Goal: Task Accomplishment & Management: Manage account settings

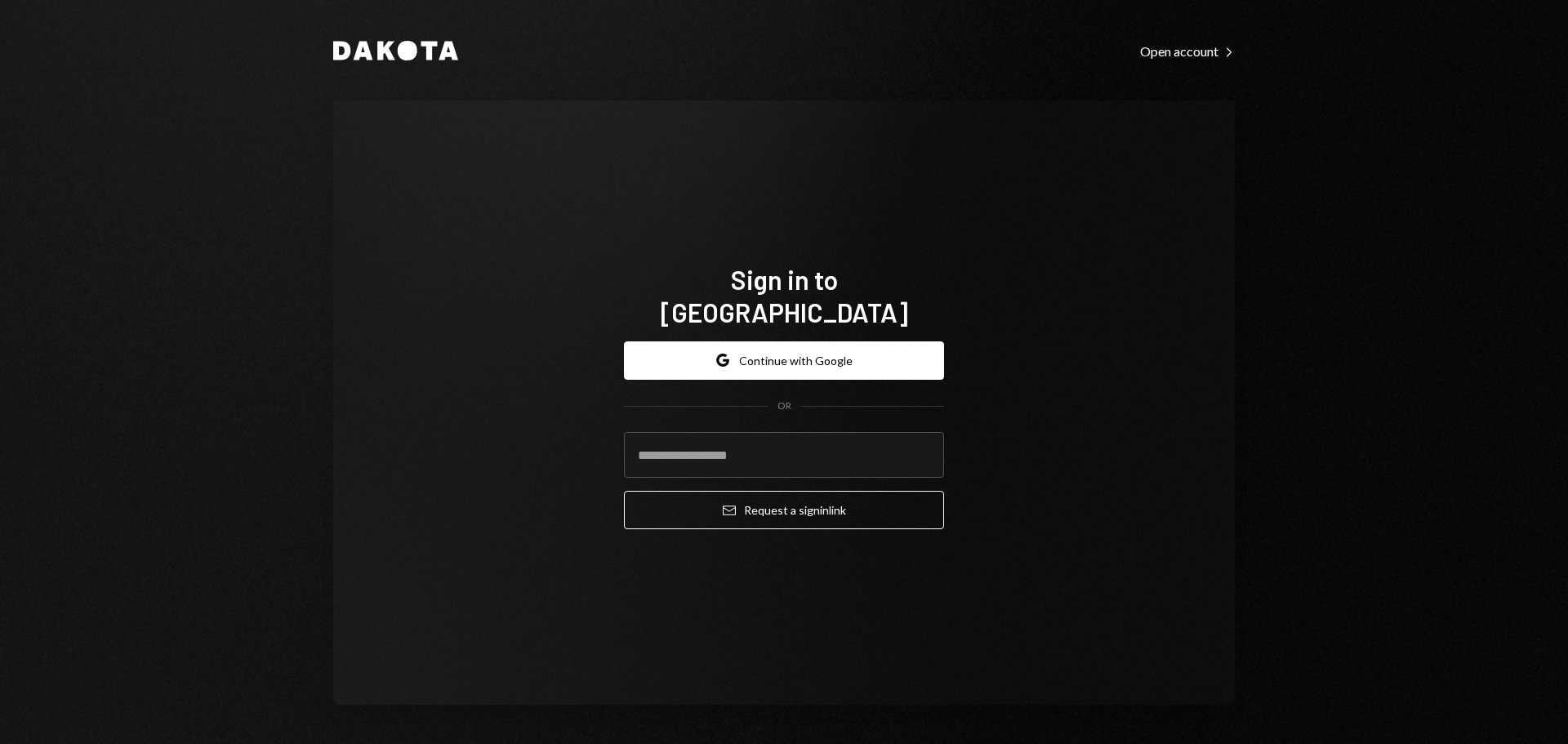
click at [801, 437] on input "email" at bounding box center [784, 455] width 320 height 46
type input "**********"
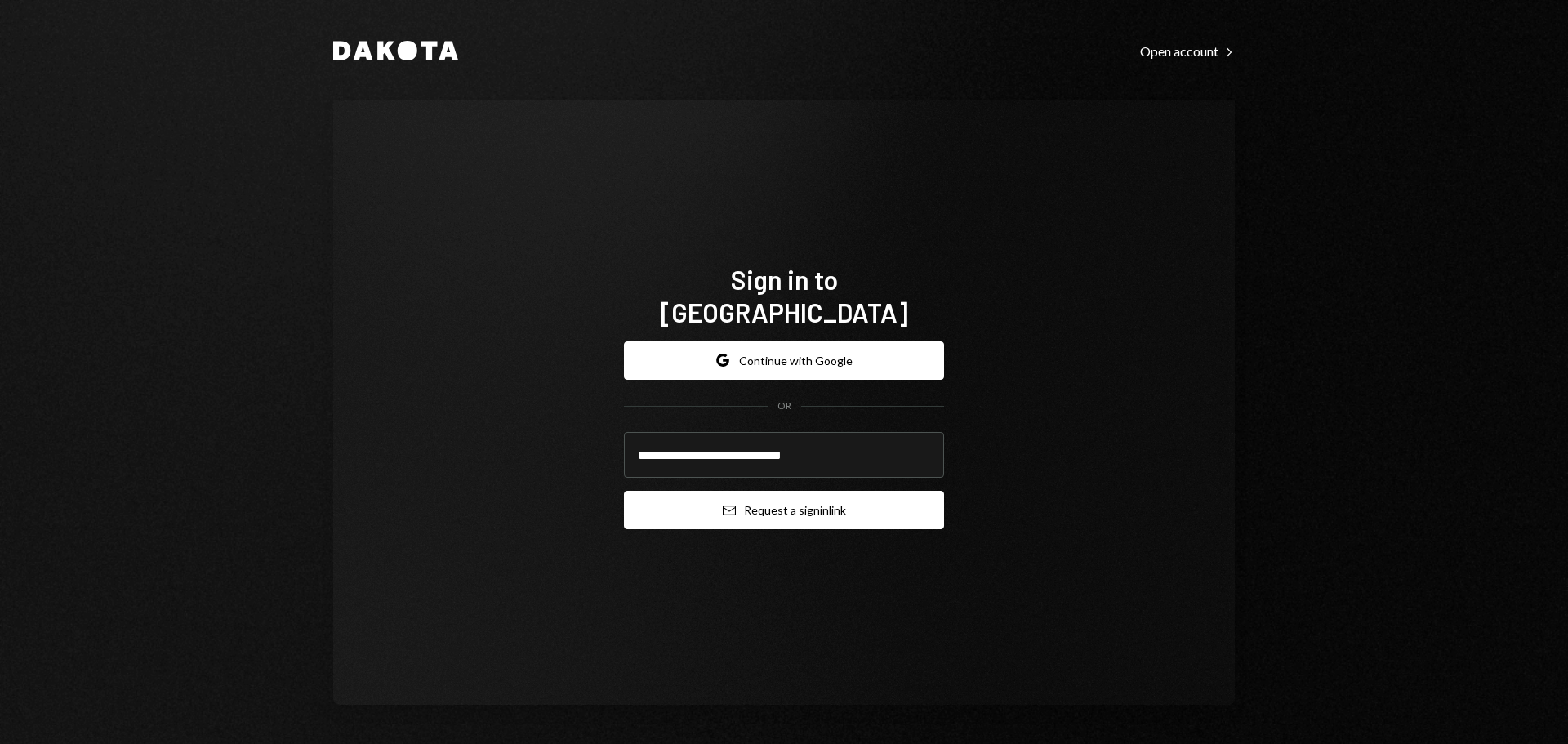
click at [797, 497] on button "Email Request a sign in link" at bounding box center [784, 510] width 320 height 38
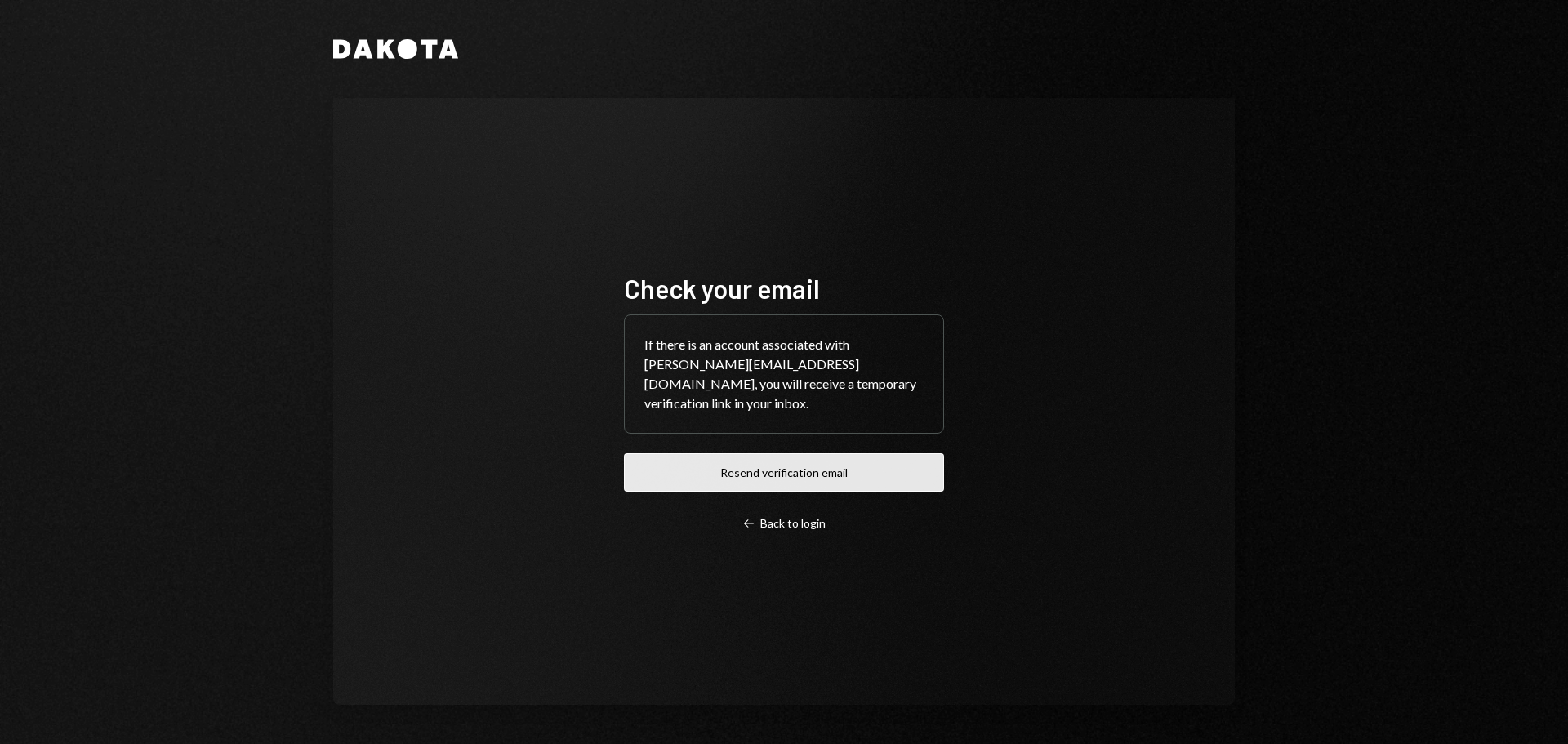
click at [786, 470] on button "Resend verification email" at bounding box center [784, 472] width 320 height 38
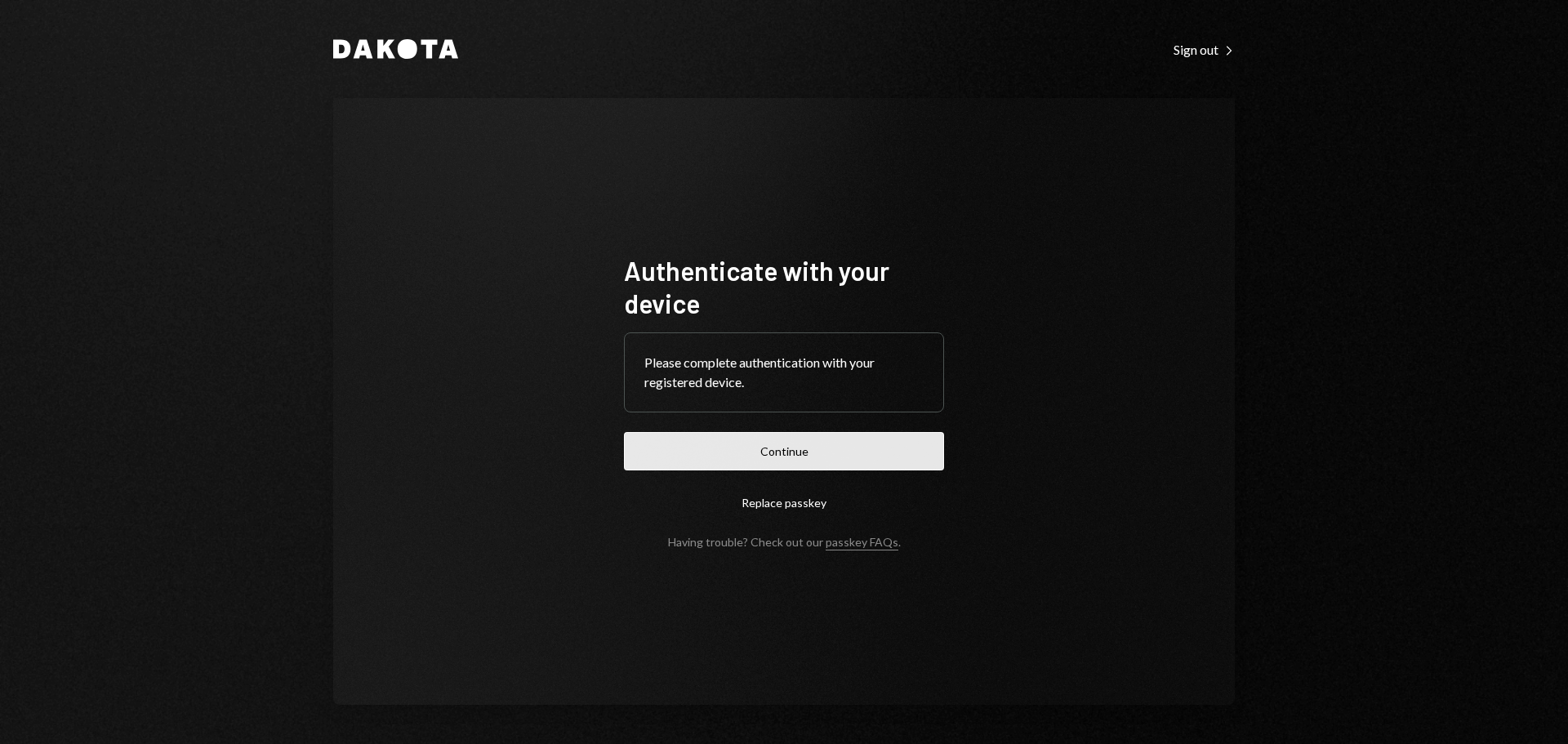
click at [706, 459] on button "Continue" at bounding box center [784, 451] width 320 height 38
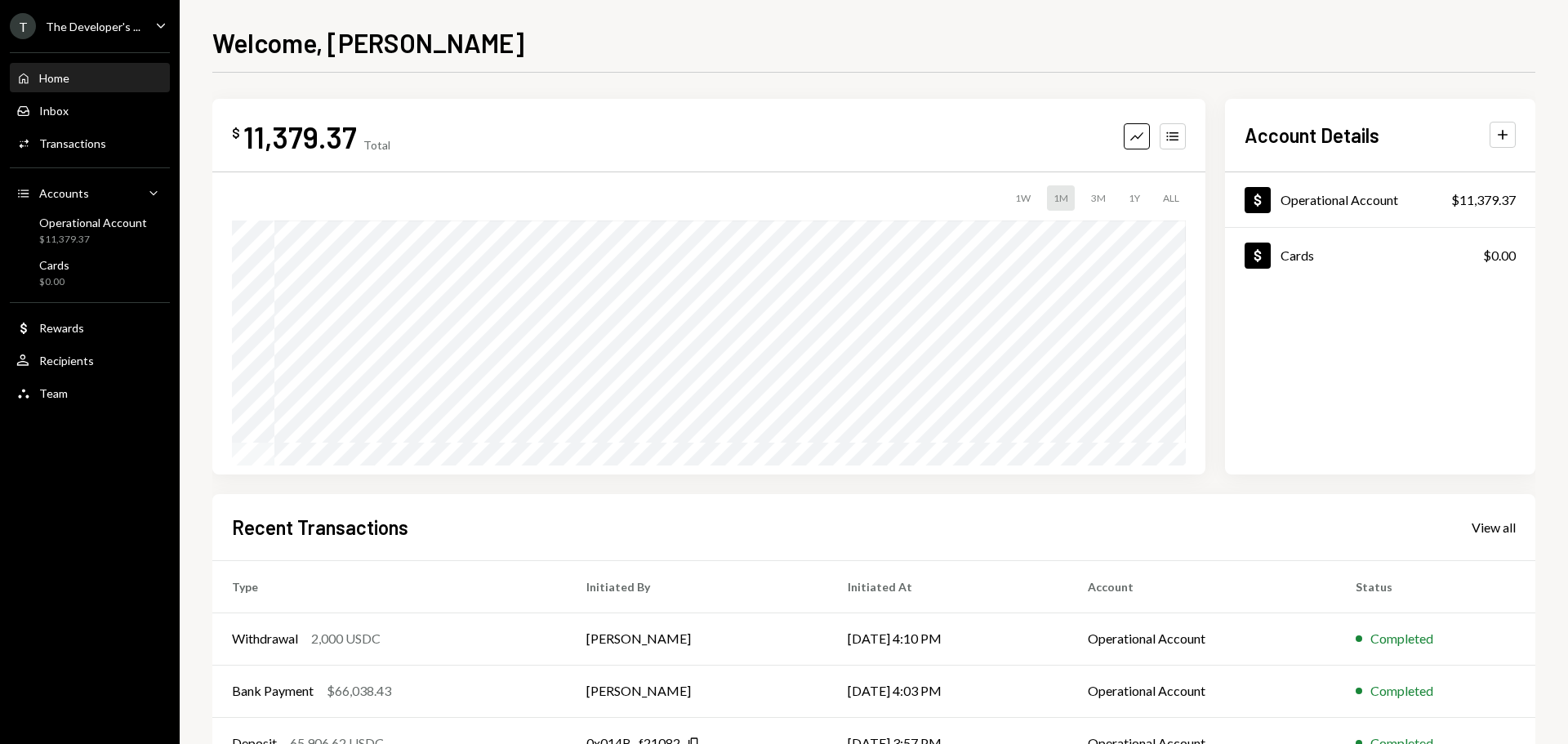
click at [127, 34] on div "T The Developer's ..." at bounding box center [75, 26] width 131 height 26
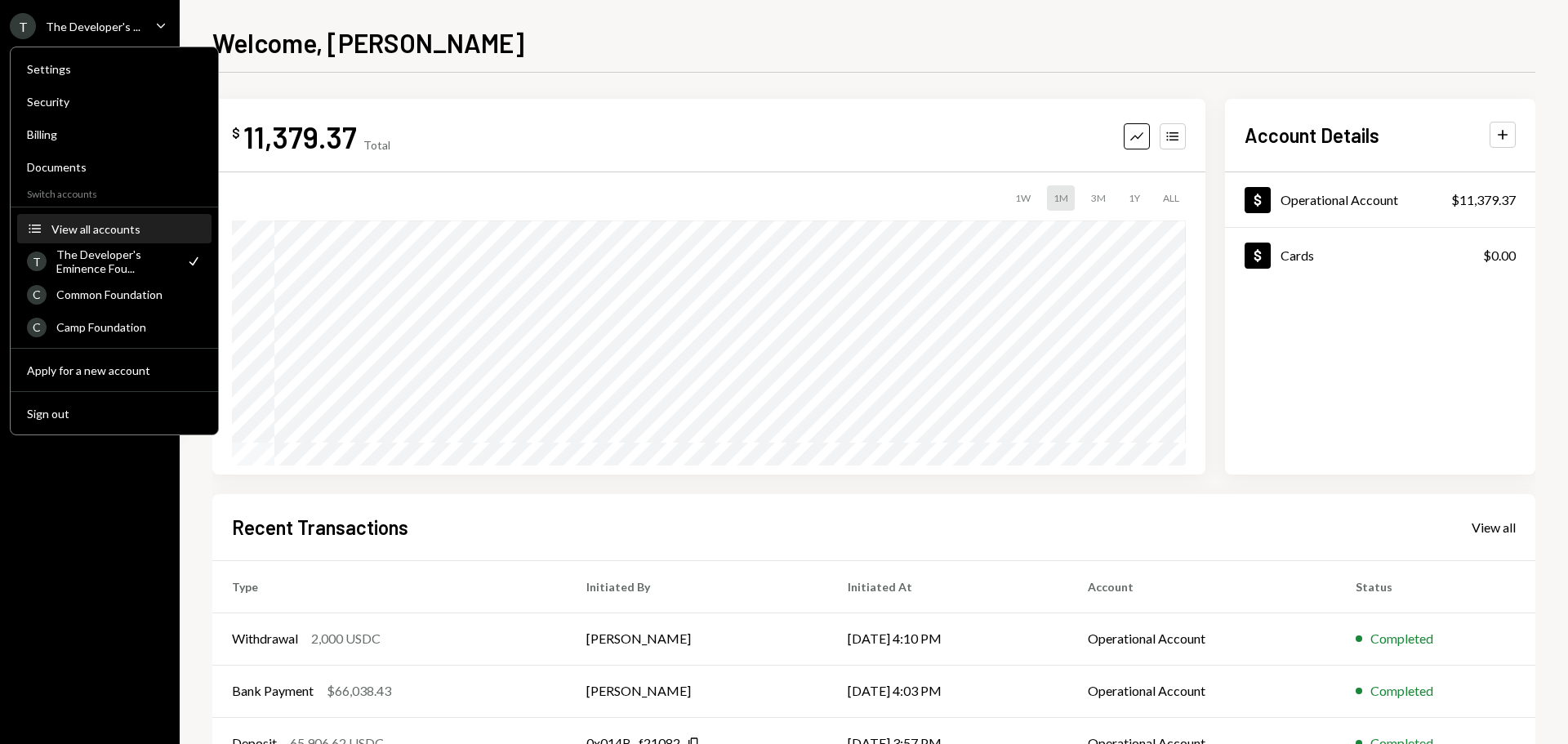
click at [96, 216] on button "Accounts View all accounts" at bounding box center [114, 229] width 194 height 29
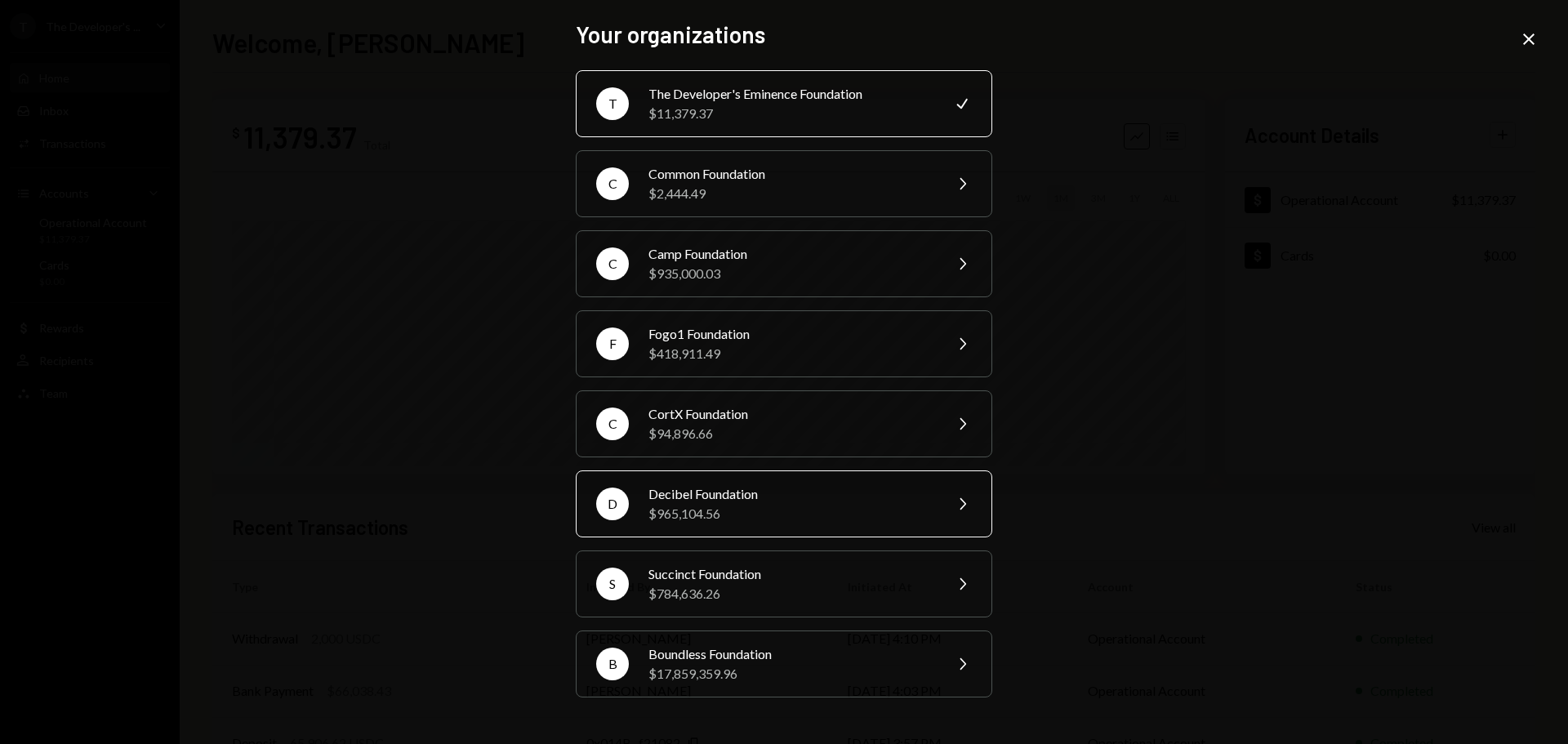
click at [742, 485] on div "Decibel Foundation" at bounding box center [791, 494] width 284 height 20
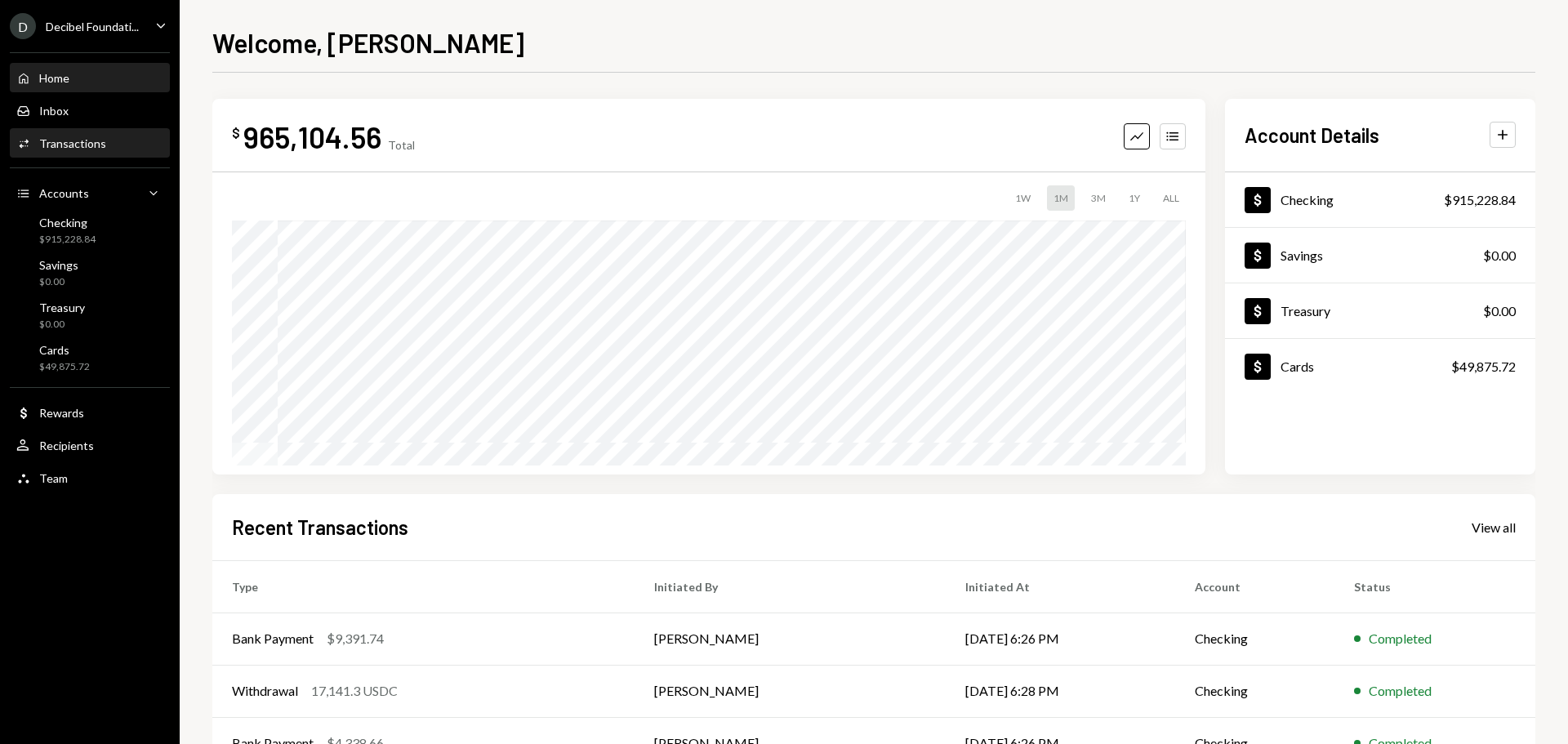
click at [97, 149] on div "Transactions" at bounding box center [73, 143] width 67 height 14
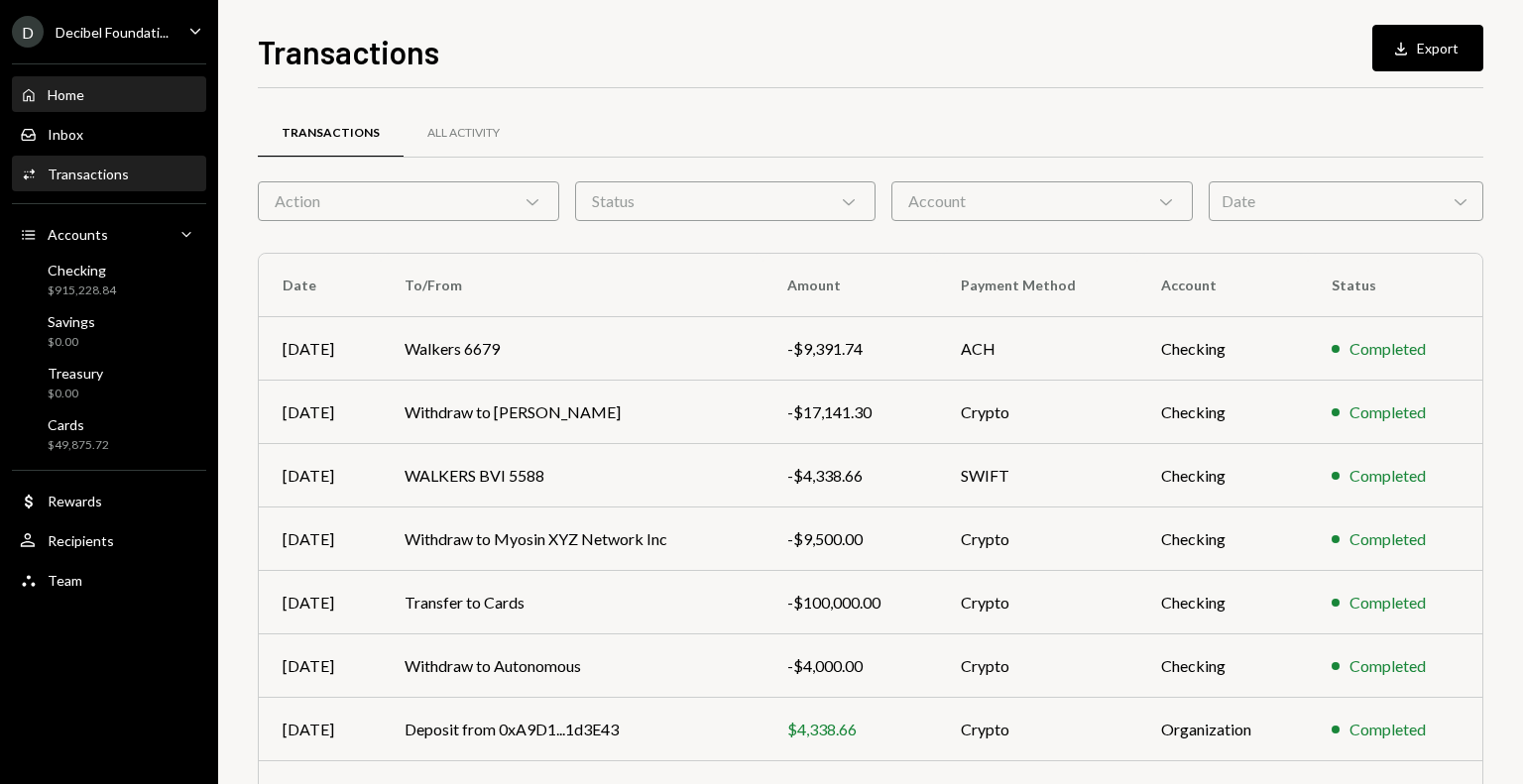
click at [163, 86] on div "Home Home" at bounding box center [109, 95] width 178 height 18
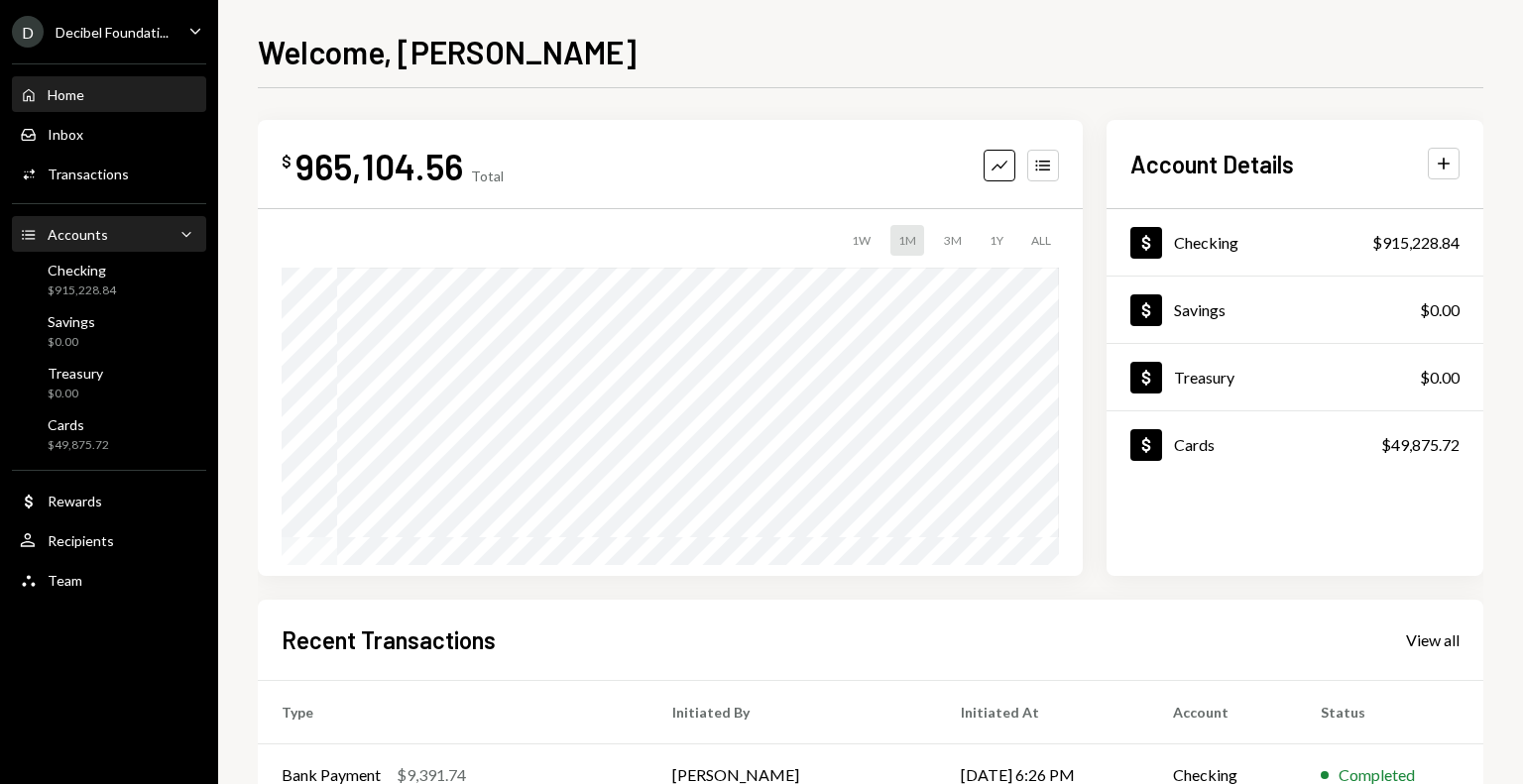
click at [154, 243] on div "Accounts Accounts Caret Down" at bounding box center [109, 235] width 178 height 22
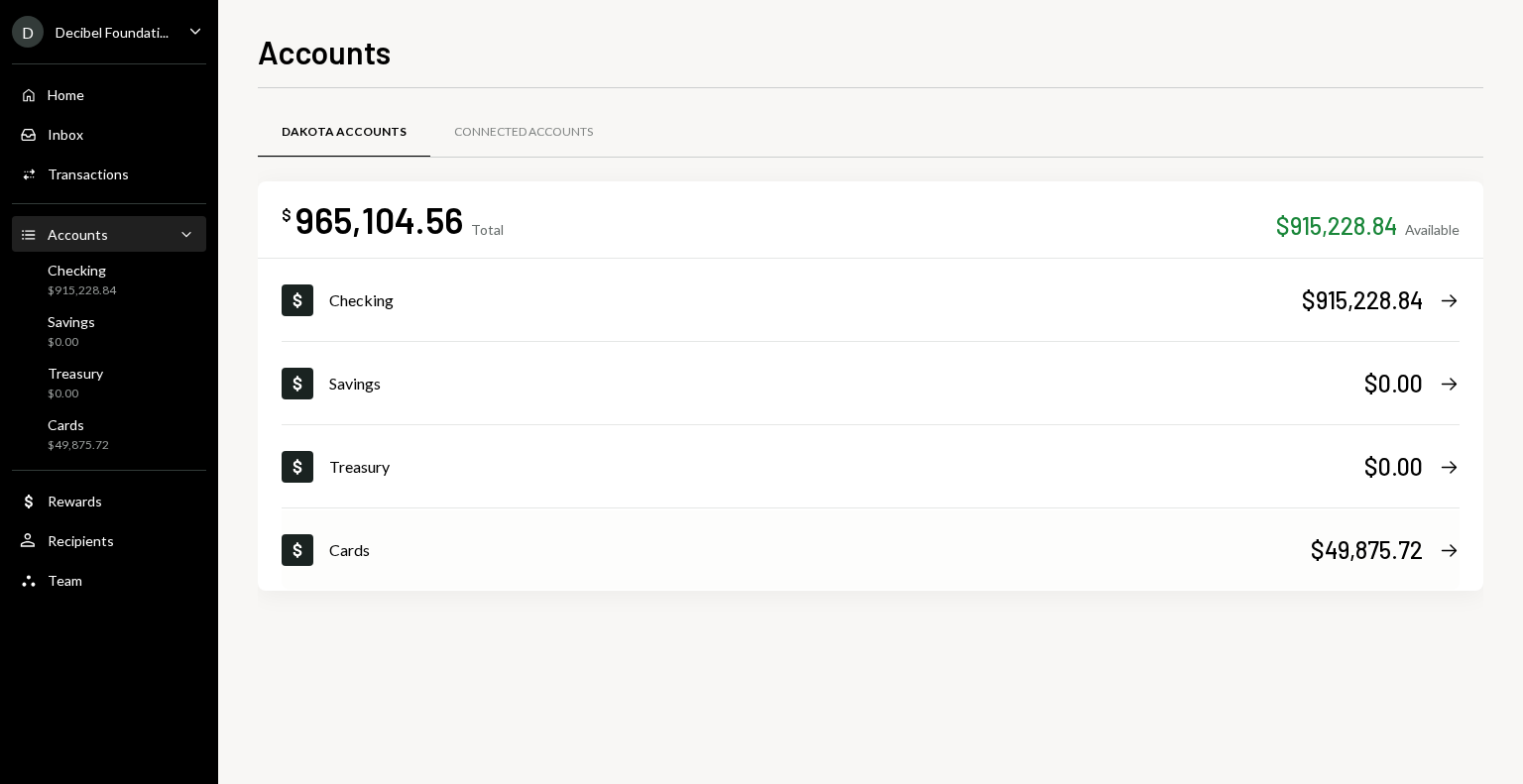
click at [655, 558] on div "Cards" at bounding box center [820, 550] width 982 height 24
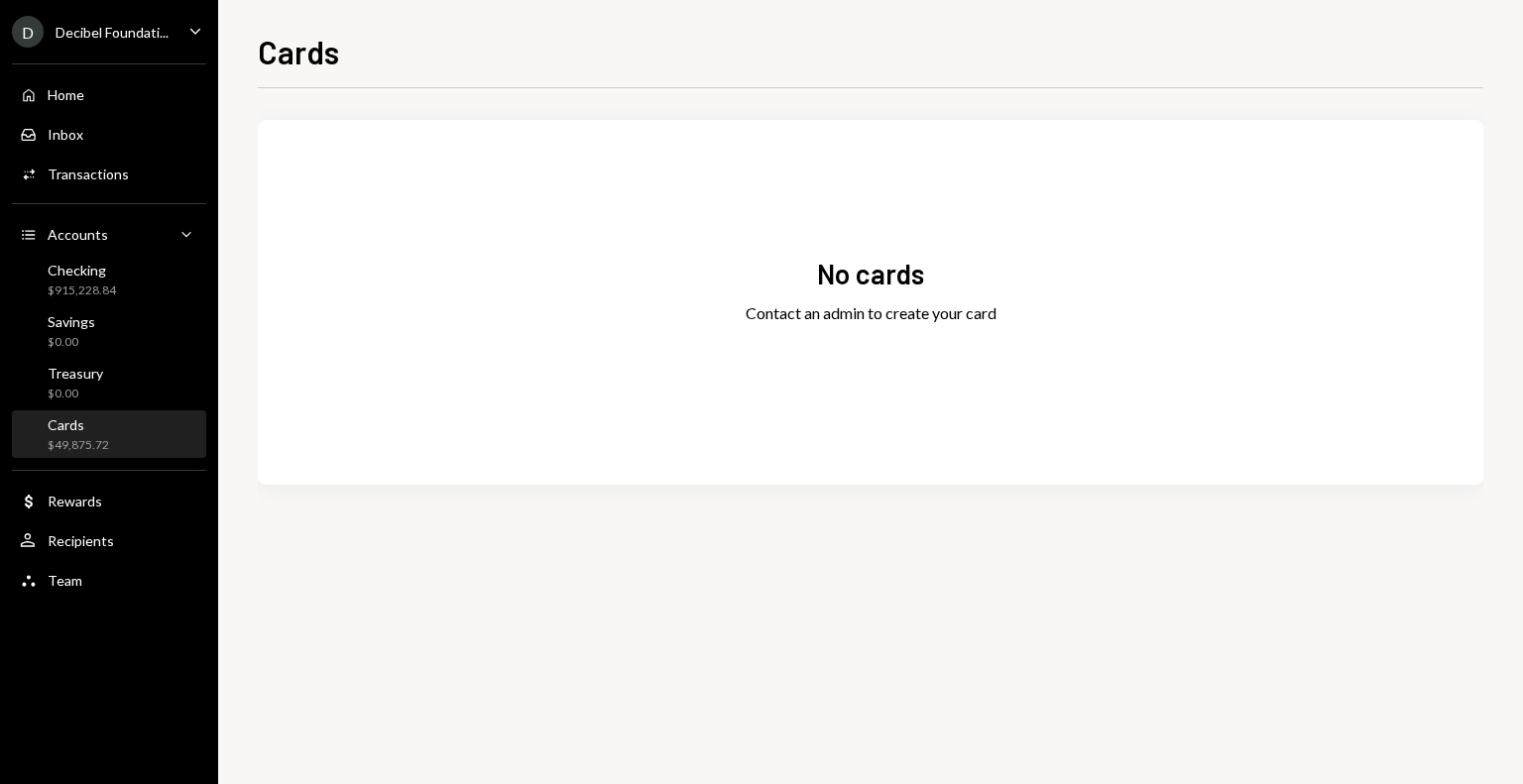
click at [54, 431] on div "Cards" at bounding box center [78, 424] width 61 height 17
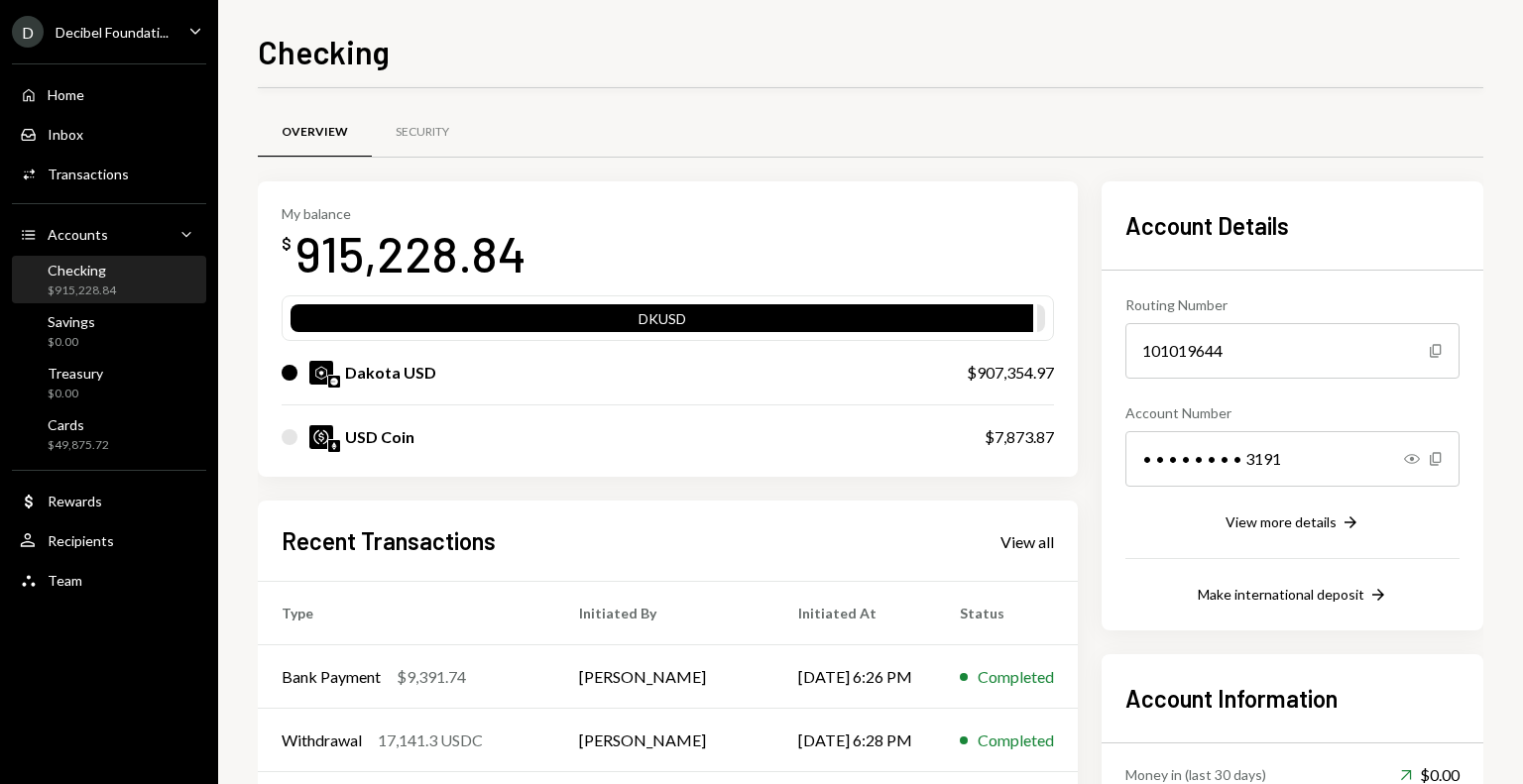
scroll to position [198, 0]
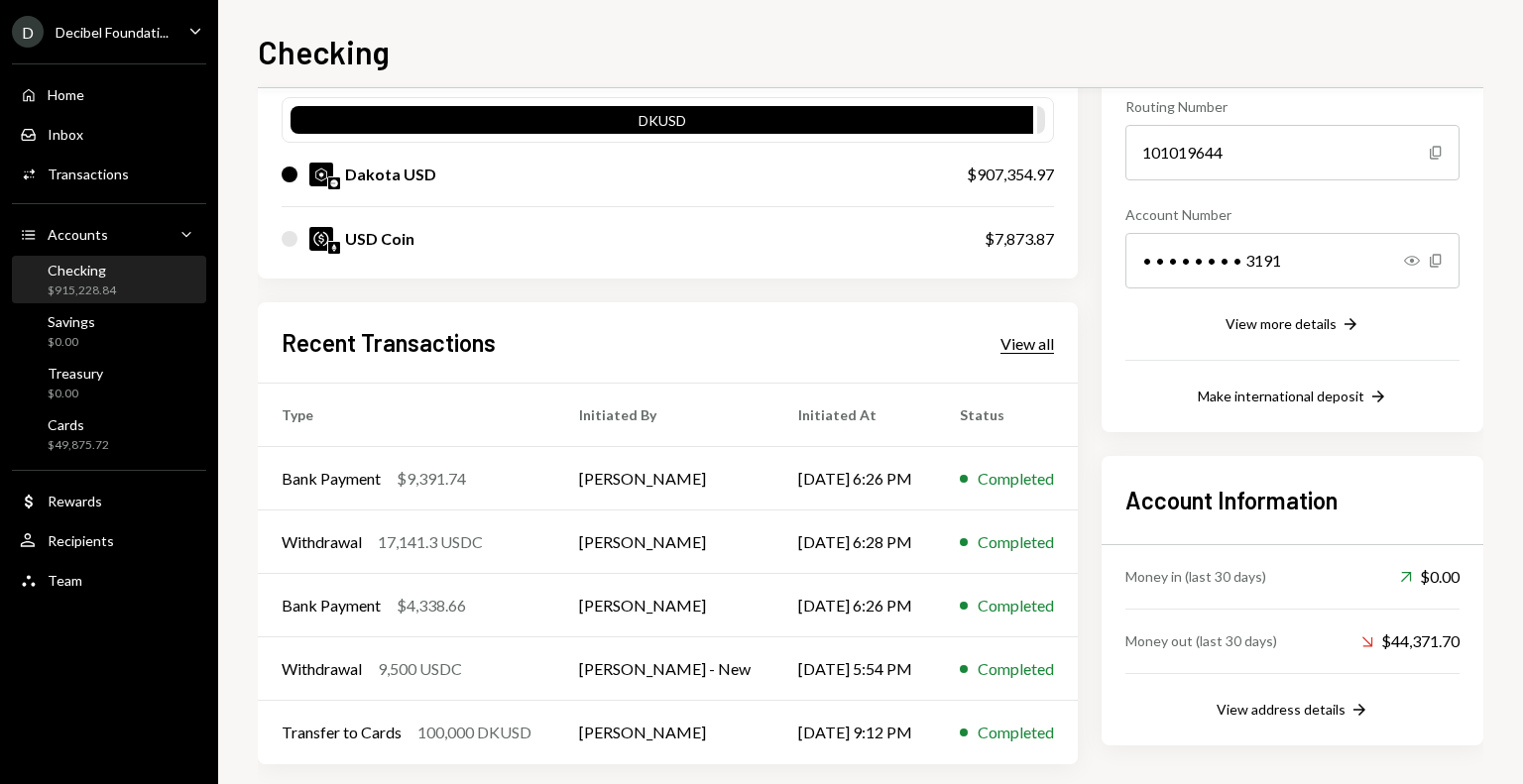
click at [1023, 347] on div "View all" at bounding box center [1027, 344] width 54 height 20
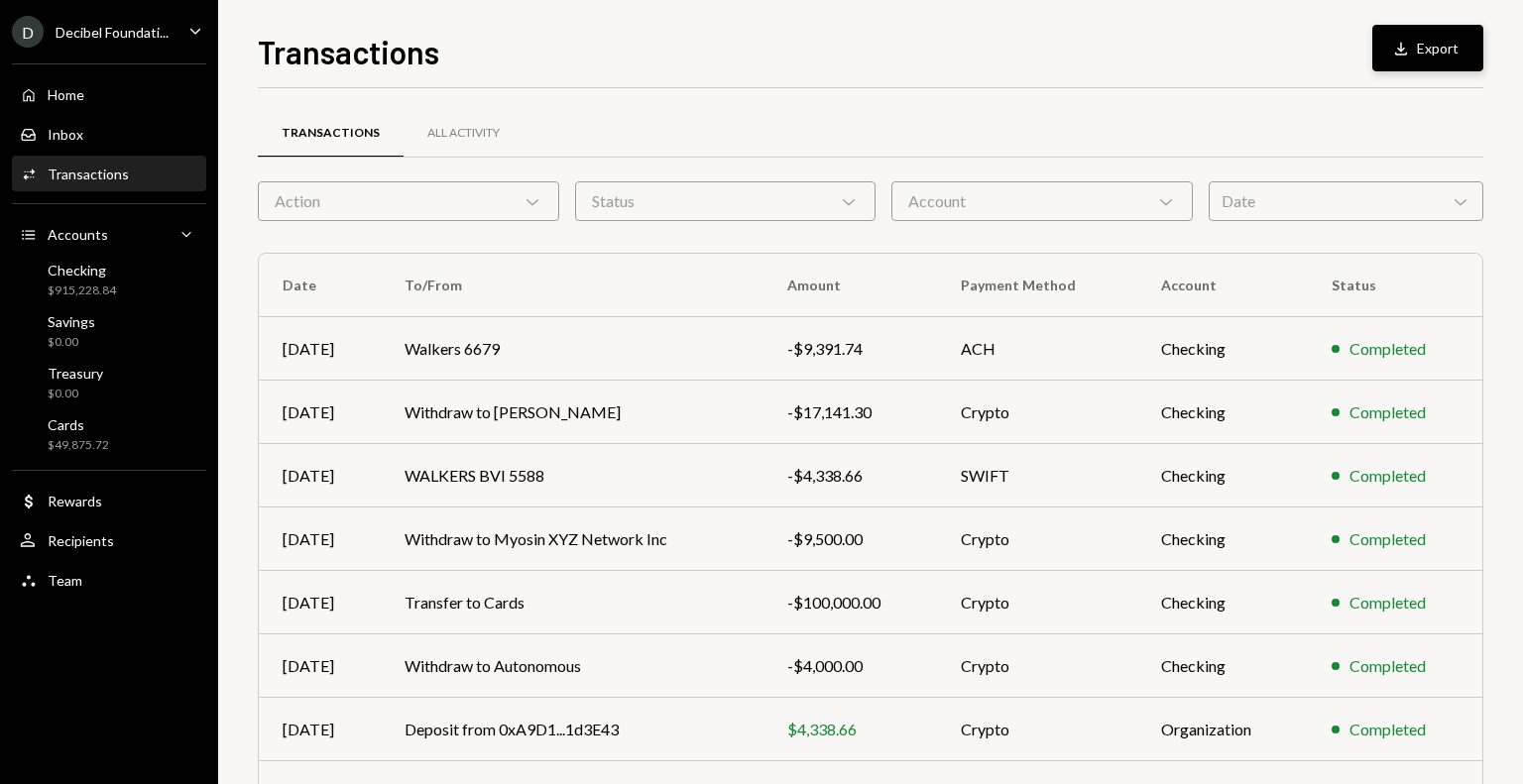
click at [1394, 65] on button "Download Export" at bounding box center [1428, 48] width 111 height 47
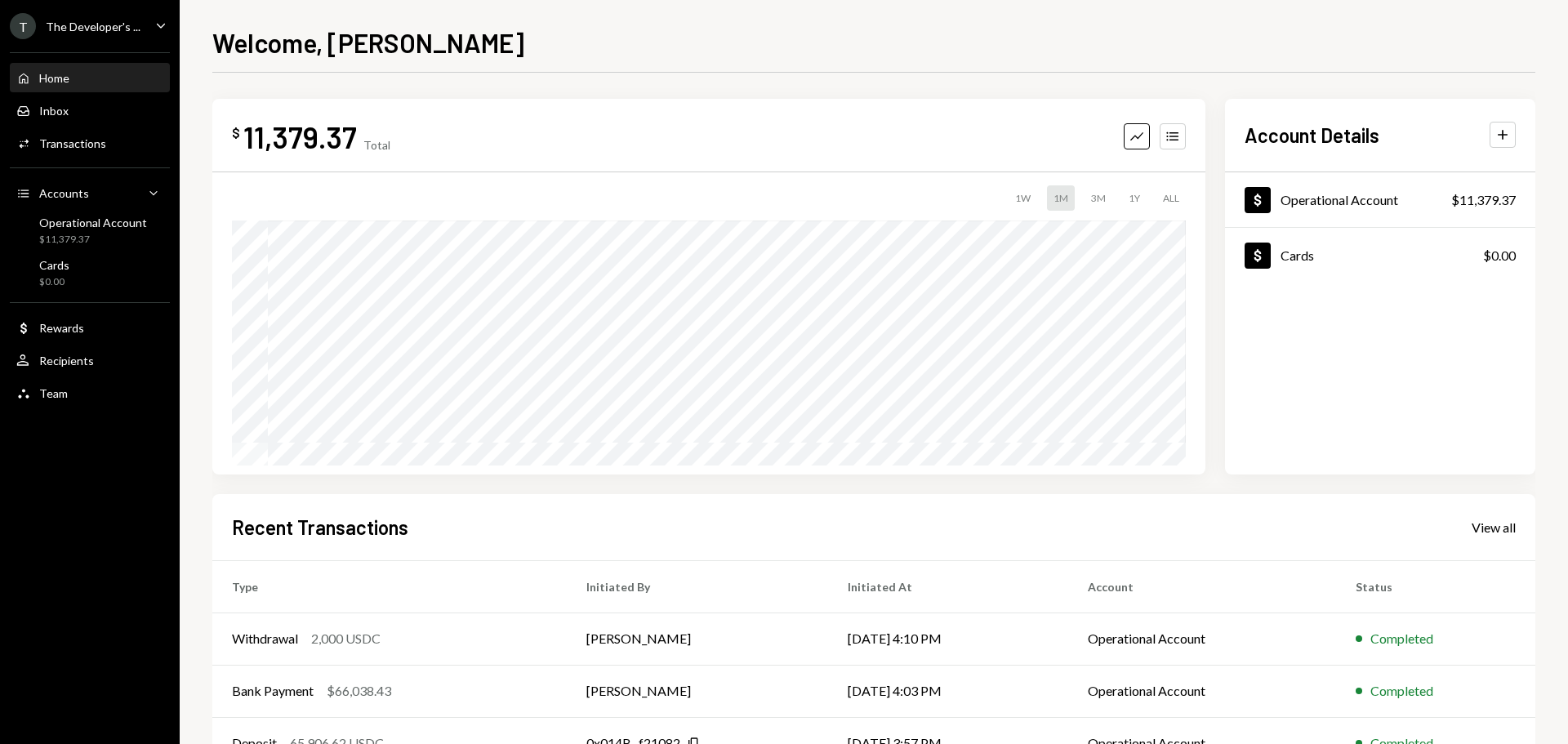
click at [106, 13] on div "T The Developer's ..." at bounding box center [75, 26] width 131 height 26
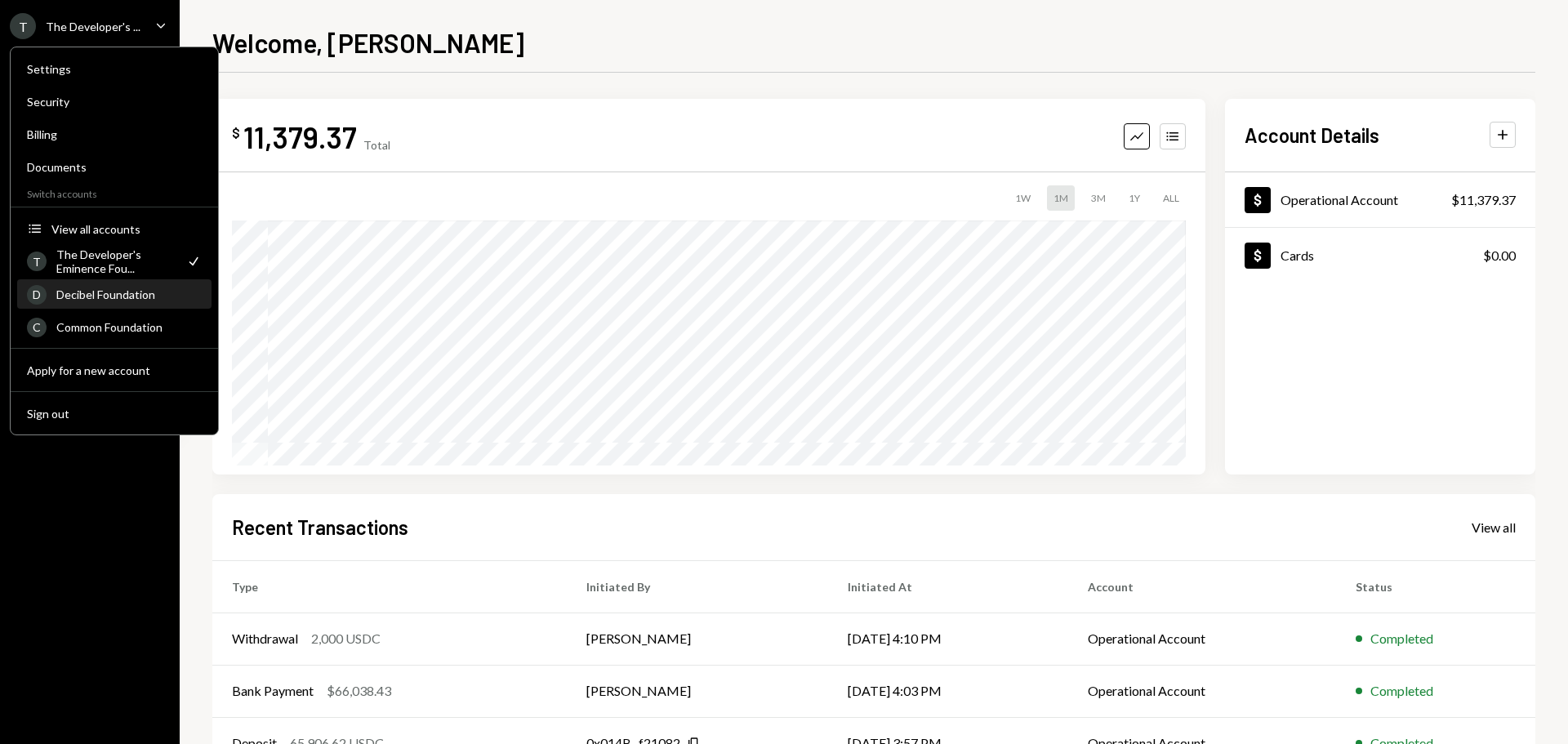
click at [157, 292] on div "Decibel Foundation" at bounding box center [129, 294] width 145 height 14
